Goal: Information Seeking & Learning: Find specific page/section

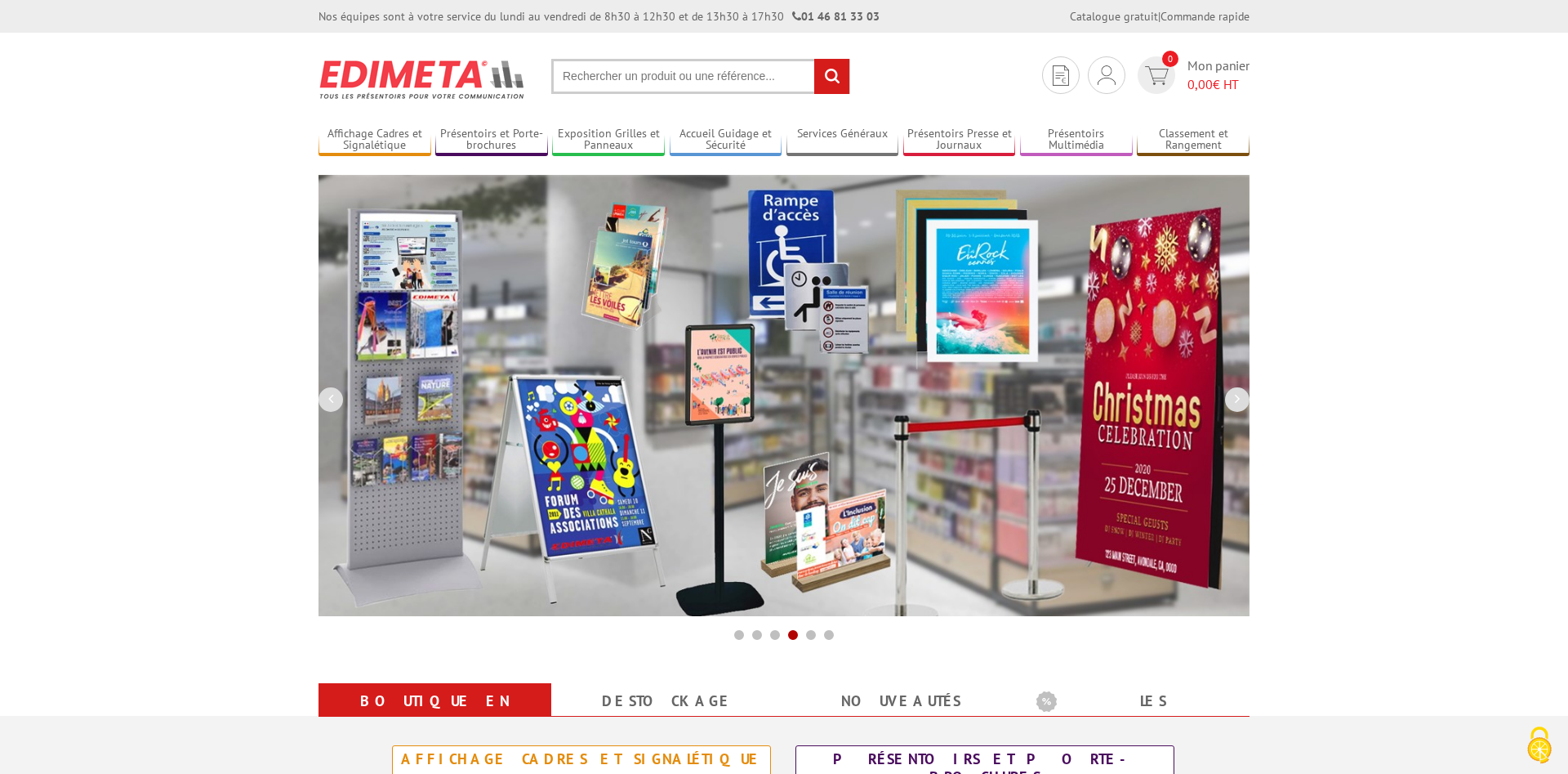
click at [669, 75] on input "text" at bounding box center [701, 76] width 299 height 35
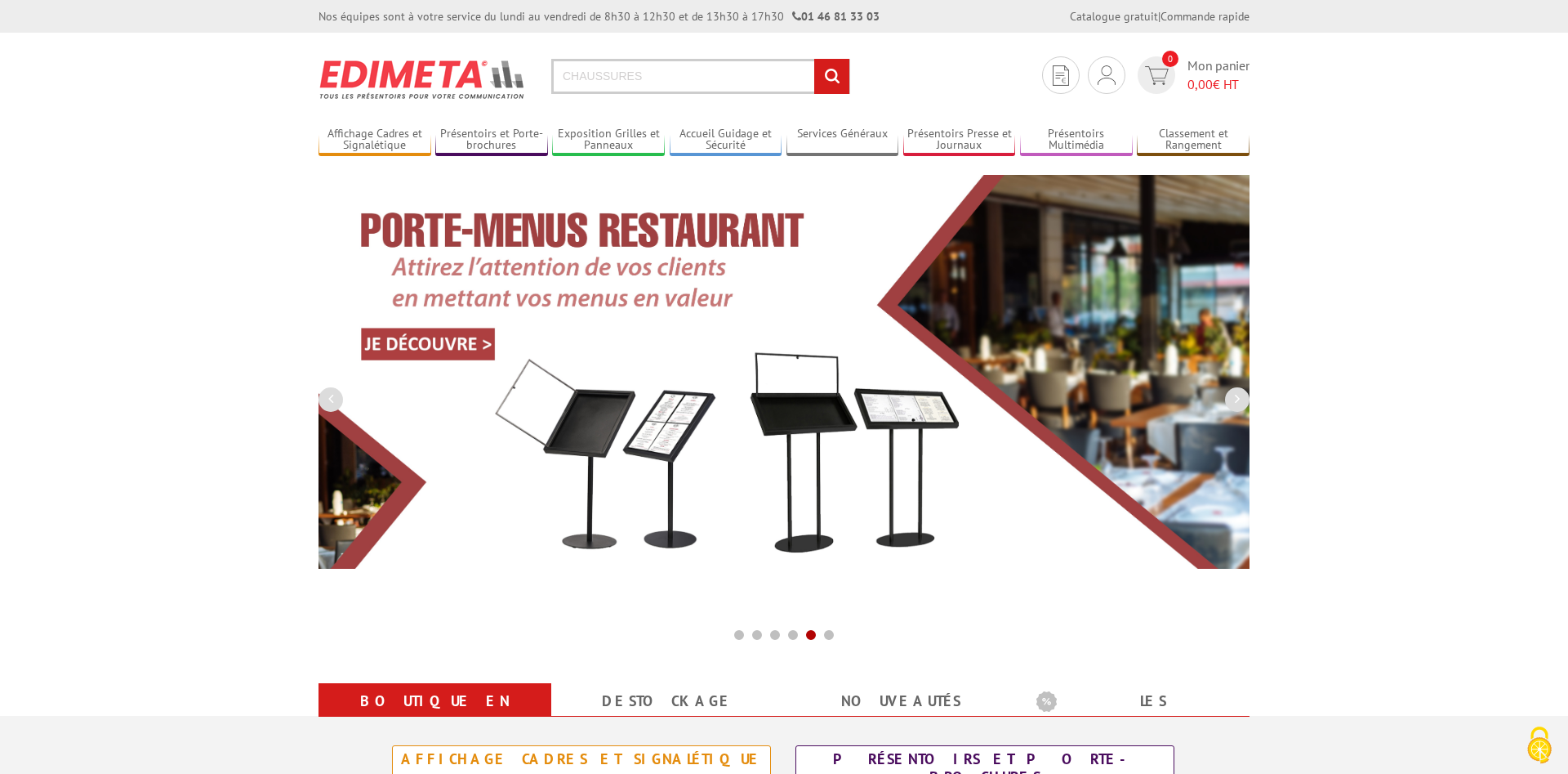
type input "CHAUSSURES"
click at [814, 59] on input "rechercher" at bounding box center [831, 76] width 35 height 35
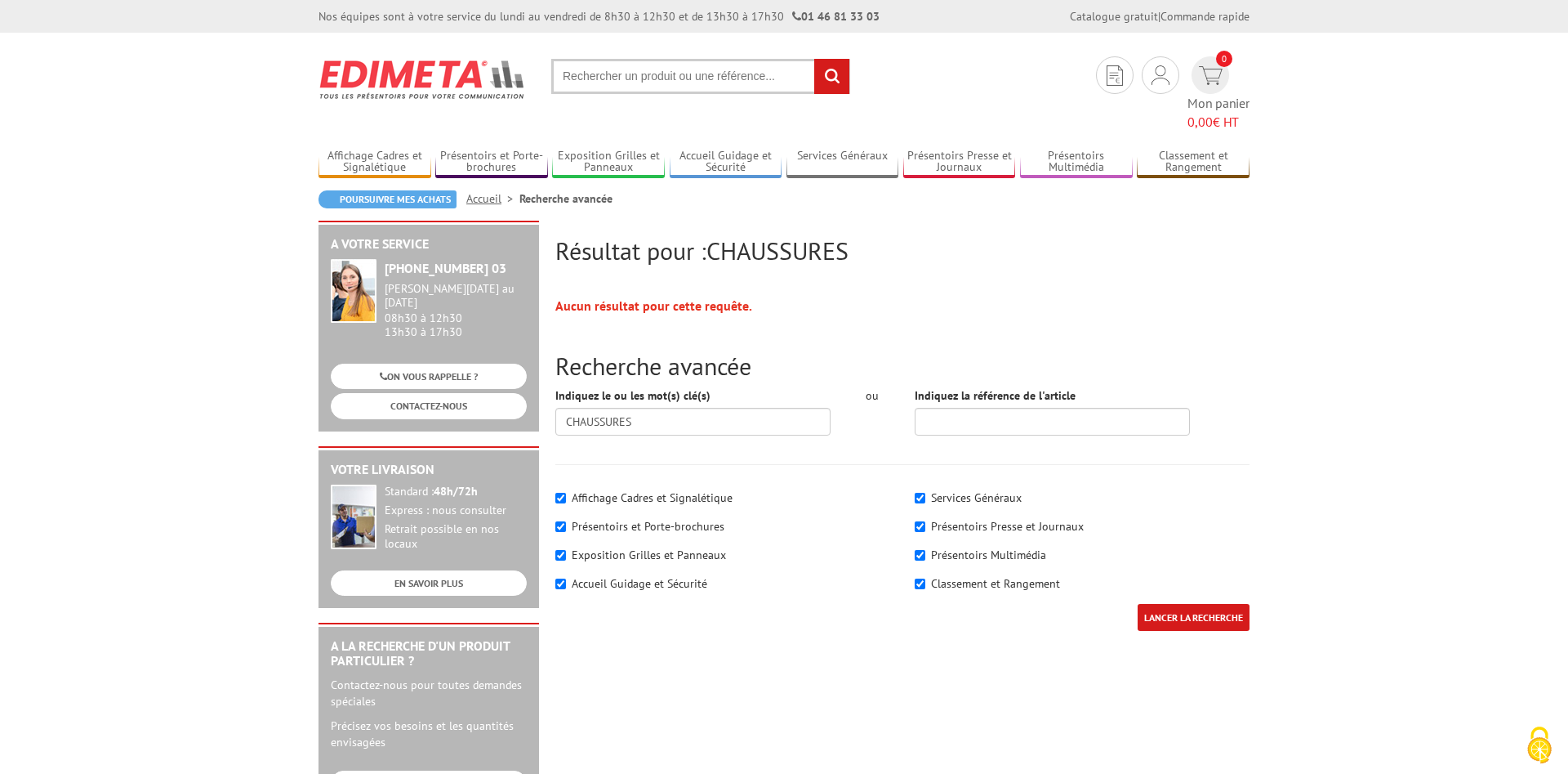
click at [1185, 604] on input "LANCER LA RECHERCHE" at bounding box center [1194, 617] width 112 height 27
